Goal: Communication & Community: Answer question/provide support

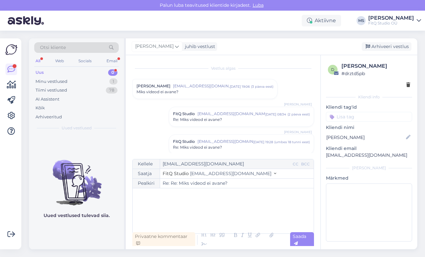
scroll to position [506, 0]
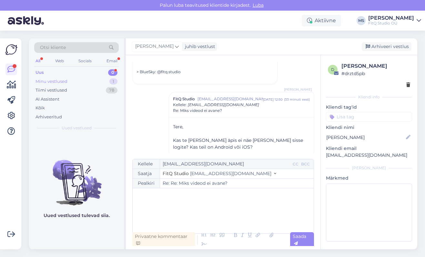
click at [49, 83] on div "Minu vestlused" at bounding box center [52, 82] width 32 height 6
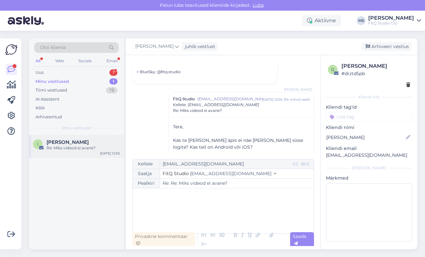
click at [58, 145] on div "Re: Miks videod ei avane?" at bounding box center [84, 148] width 74 height 6
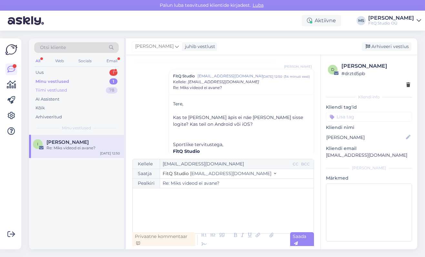
scroll to position [125, 0]
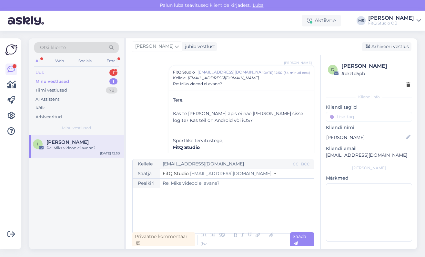
click at [50, 72] on div "Uus 1" at bounding box center [76, 72] width 85 height 9
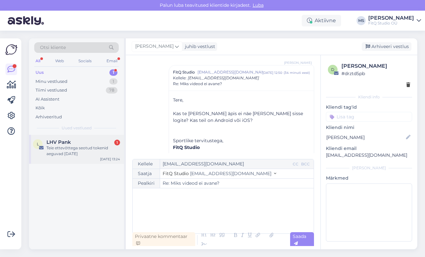
click at [68, 145] on div "Teie ettevõttega seotud tokenid aeguvad [DATE]" at bounding box center [84, 151] width 74 height 12
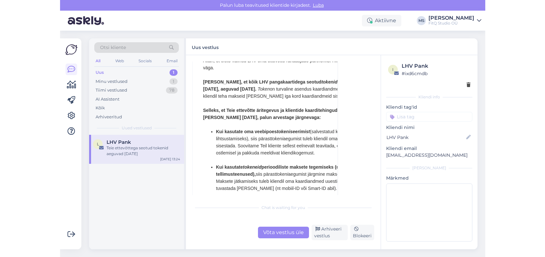
scroll to position [120, 0]
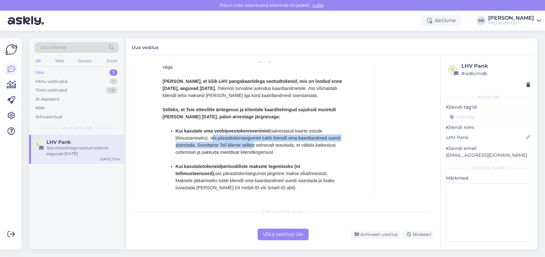
drag, startPoint x: 214, startPoint y: 139, endPoint x: 266, endPoint y: 145, distance: 52.7
click at [266, 145] on li "Kui kasutate oma veebipoes tokeniseerimist (salvestatud kaarte ostude lihtsusta…" at bounding box center [260, 146] width 168 height 36
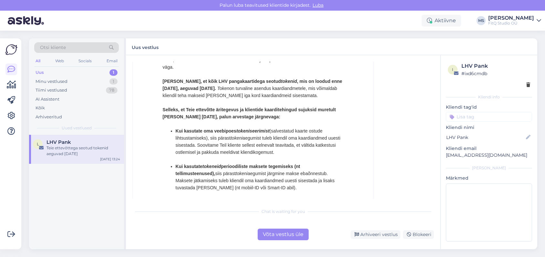
click at [270, 96] on p "[PERSON_NAME], et kõik LHV pangakaartidega seotud tokenid , mis on loodud enne …" at bounding box center [253, 88] width 181 height 21
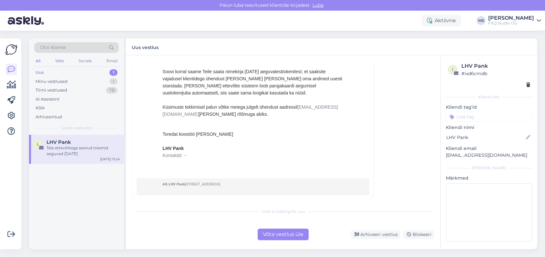
scroll to position [260, 0]
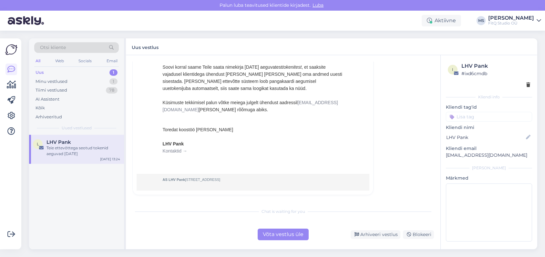
click at [274, 236] on div "Võta vestlus üle" at bounding box center [283, 235] width 51 height 12
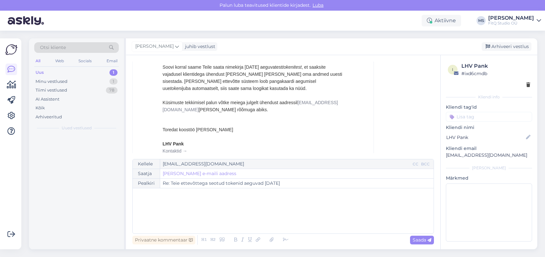
scroll to position [17, 0]
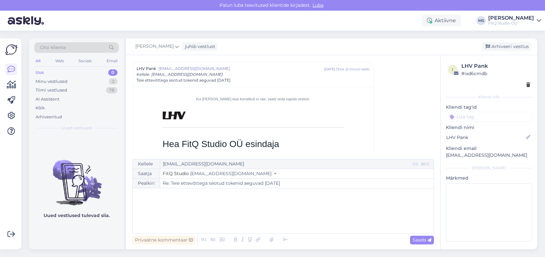
click at [227, 205] on div "﻿" at bounding box center [283, 211] width 295 height 39
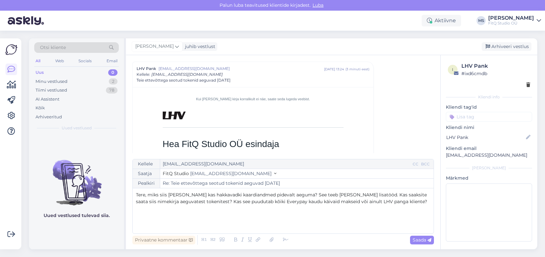
drag, startPoint x: 284, startPoint y: 239, endPoint x: 314, endPoint y: 240, distance: 29.4
click at [284, 239] on icon at bounding box center [286, 240] width 10 height 9
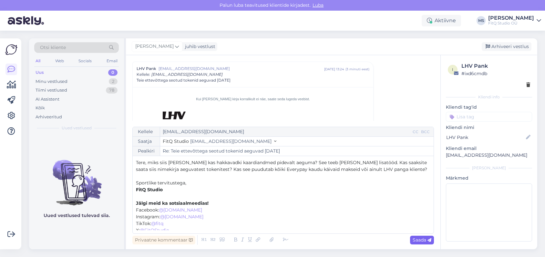
click at [421, 240] on span "Saada" at bounding box center [422, 240] width 19 height 6
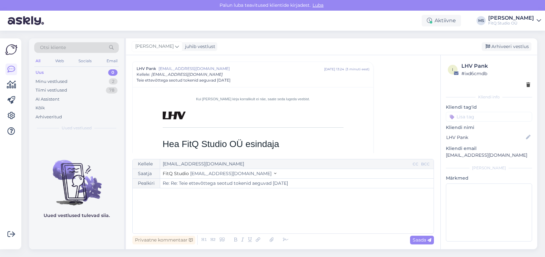
type input "Re: Teie ettevõttega seotud tokenid aeguvad [DATE]"
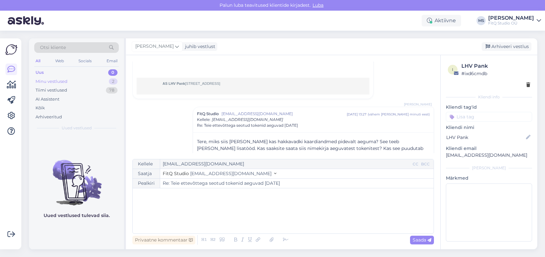
click at [60, 82] on div "Minu vestlused" at bounding box center [52, 82] width 32 height 6
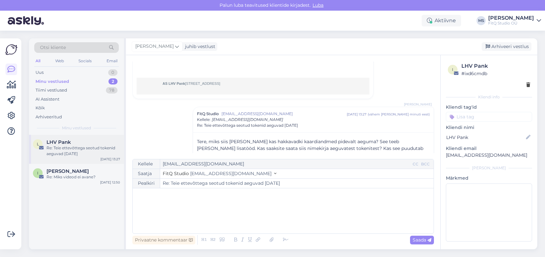
click at [70, 143] on span "LHV Pank" at bounding box center [59, 143] width 25 height 6
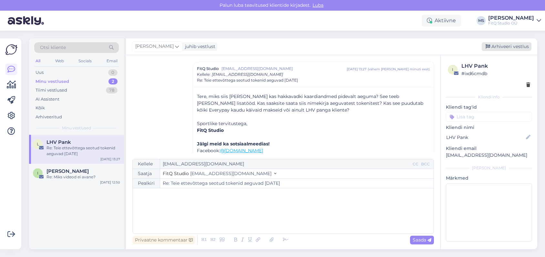
click at [425, 48] on div "Arhiveeri vestlus" at bounding box center [507, 46] width 50 height 9
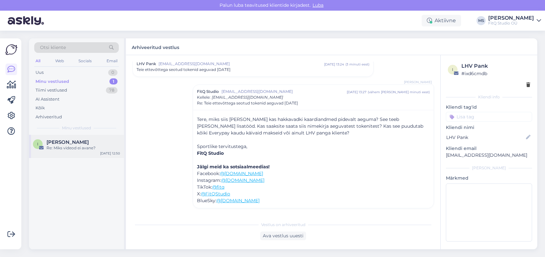
click at [83, 145] on div "Re: Miks videod ei avane?" at bounding box center [84, 148] width 74 height 6
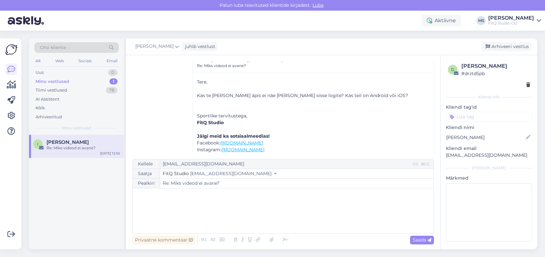
scroll to position [172, 0]
